Goal: Transaction & Acquisition: Purchase product/service

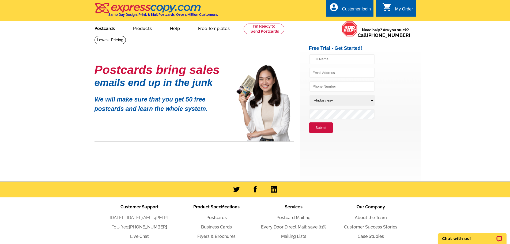
click at [101, 31] on link "Postcards" at bounding box center [105, 28] width 38 height 13
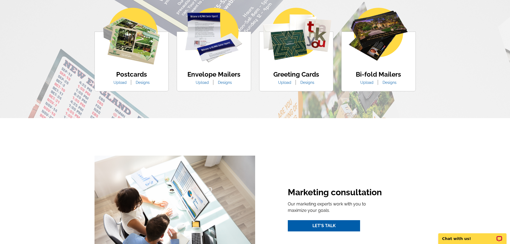
scroll to position [268, 0]
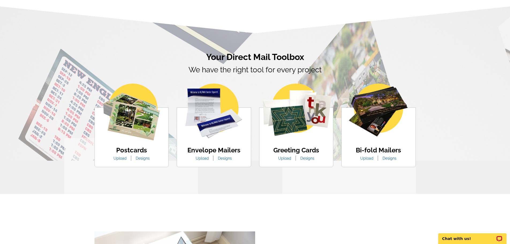
click at [141, 160] on link "Designs" at bounding box center [143, 158] width 22 height 4
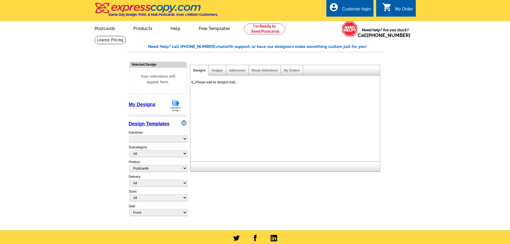
select select "1"
select select "971"
